Goal: Book appointment/travel/reservation

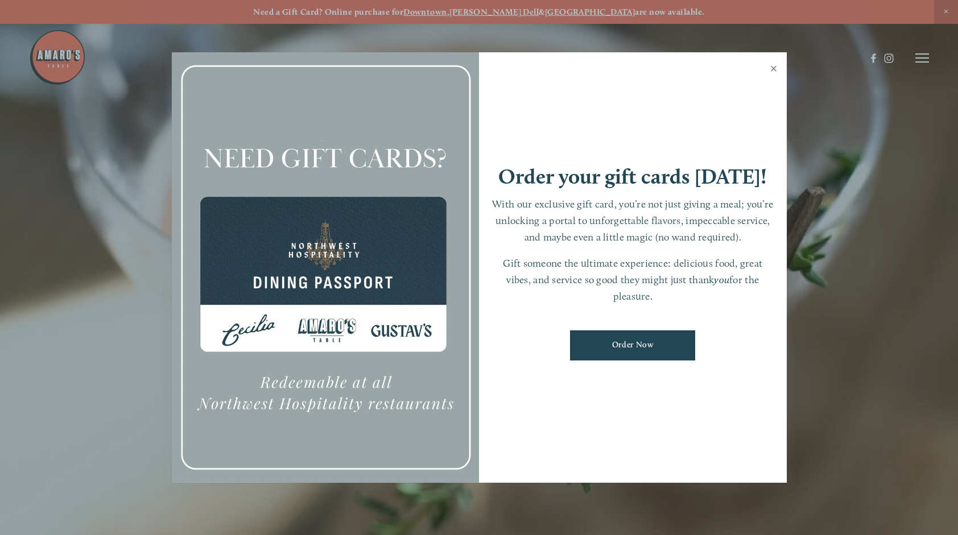
click at [775, 69] on link "Close" at bounding box center [774, 70] width 22 height 32
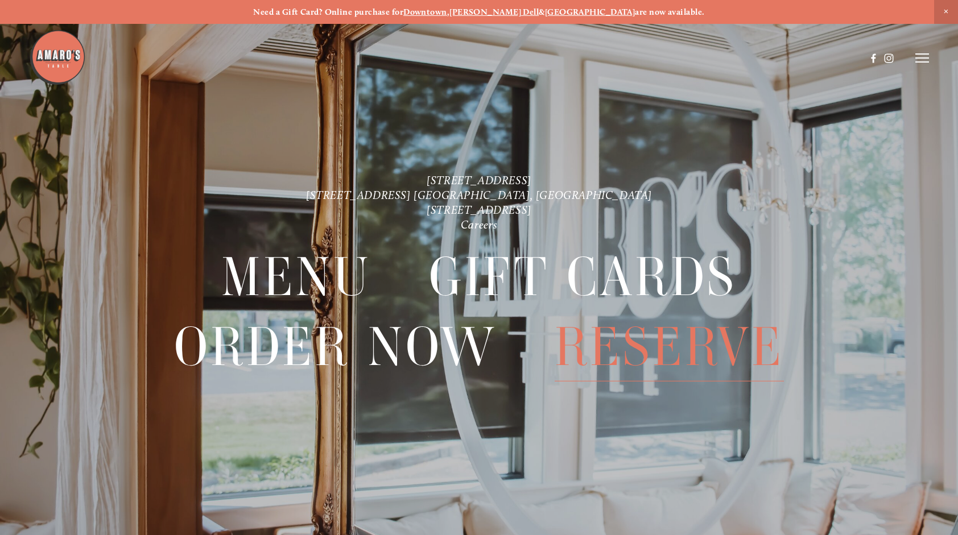
click at [672, 346] on span "Reserve" at bounding box center [669, 346] width 229 height 69
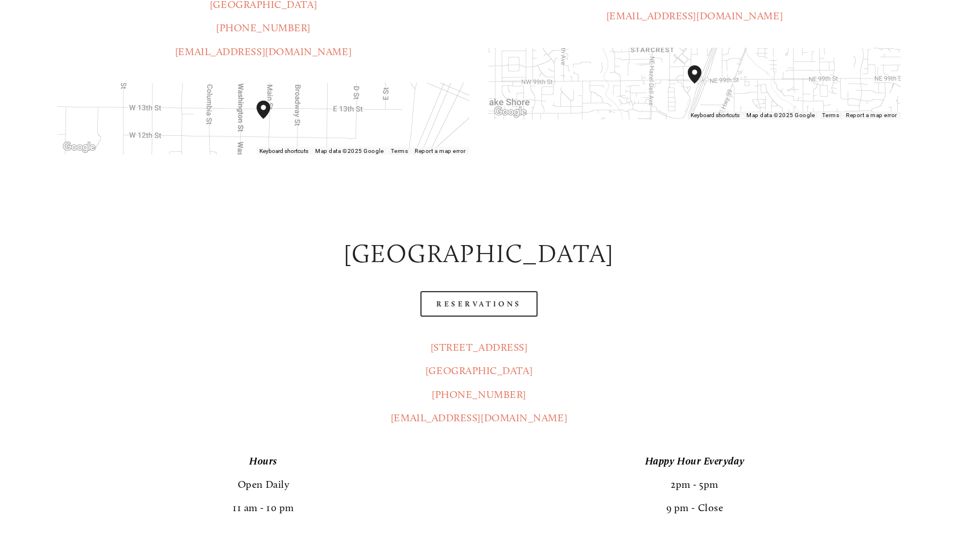
scroll to position [478, 0]
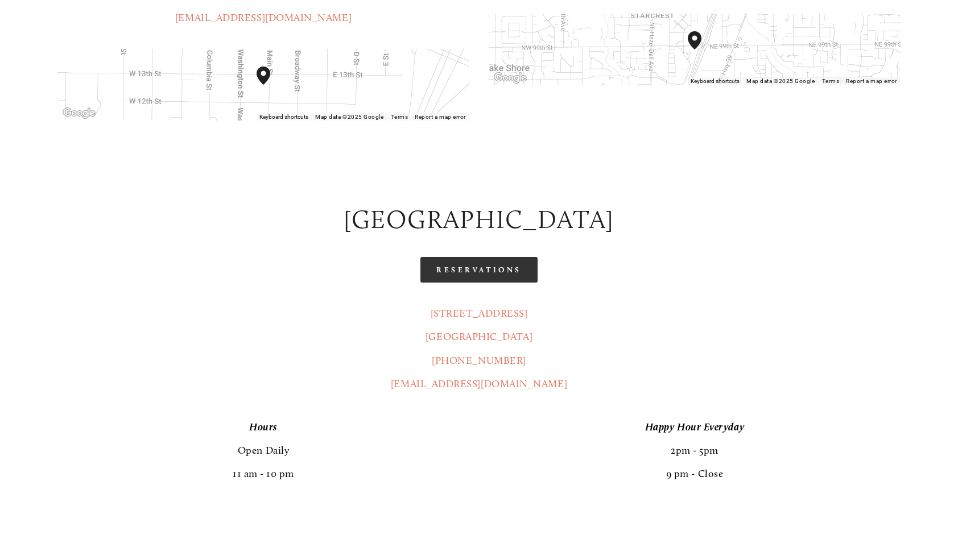
click at [459, 257] on link "Reservations" at bounding box center [478, 270] width 117 height 26
